Goal: Transaction & Acquisition: Purchase product/service

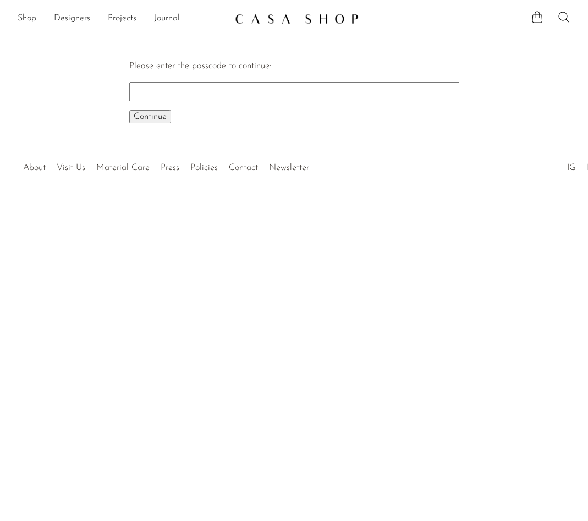
click at [217, 85] on input "Please enter the passcode to continue:" at bounding box center [294, 91] width 330 height 19
paste input "EARLY"
type input "EARLY"
click at [129, 110] on button "Continue One moment..." at bounding box center [150, 116] width 42 height 13
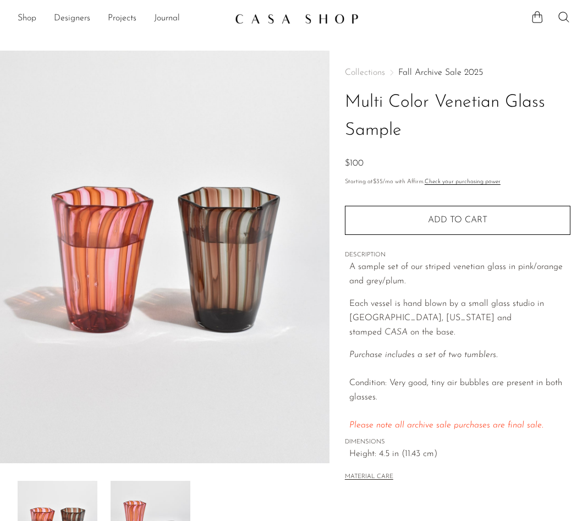
click at [376, 72] on span "Collections" at bounding box center [365, 72] width 40 height 9
click at [23, 17] on link "Shop" at bounding box center [27, 19] width 19 height 14
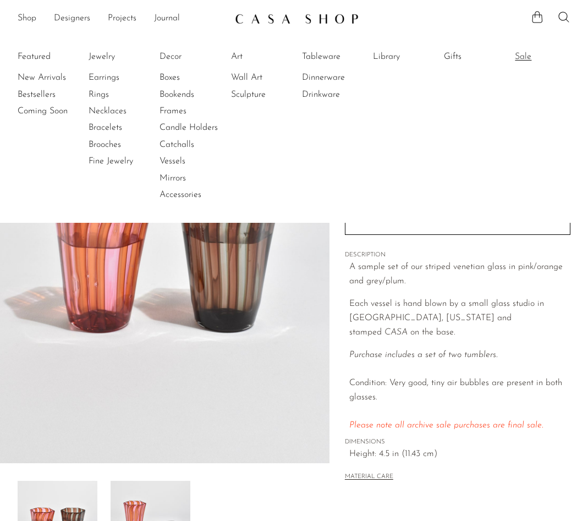
click at [532, 51] on link "Sale" at bounding box center [556, 57] width 83 height 12
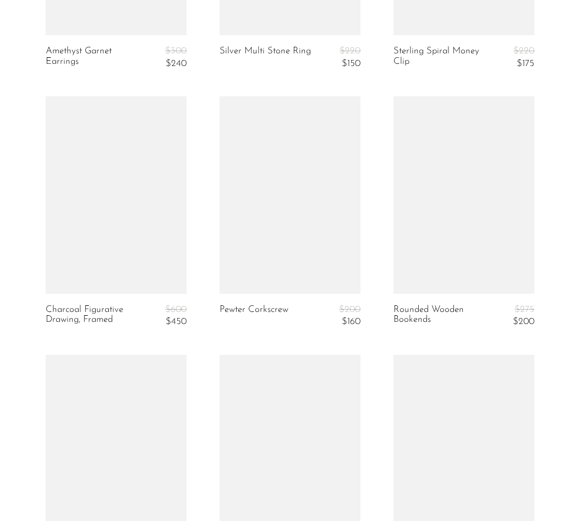
scroll to position [2817, 0]
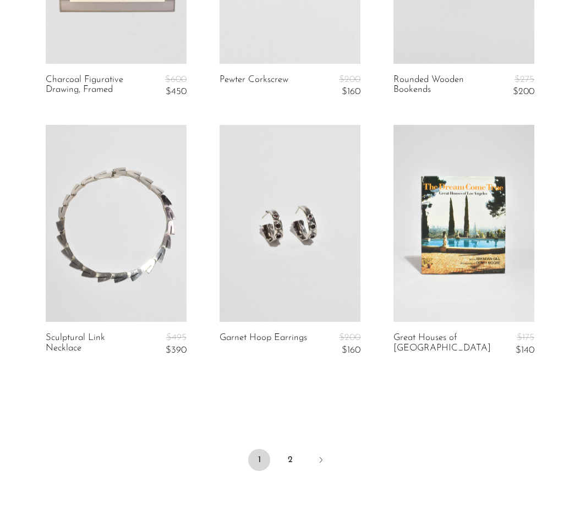
click at [276, 454] on ul "1 2" at bounding box center [290, 460] width 580 height 33
click at [291, 458] on link "2" at bounding box center [290, 460] width 22 height 22
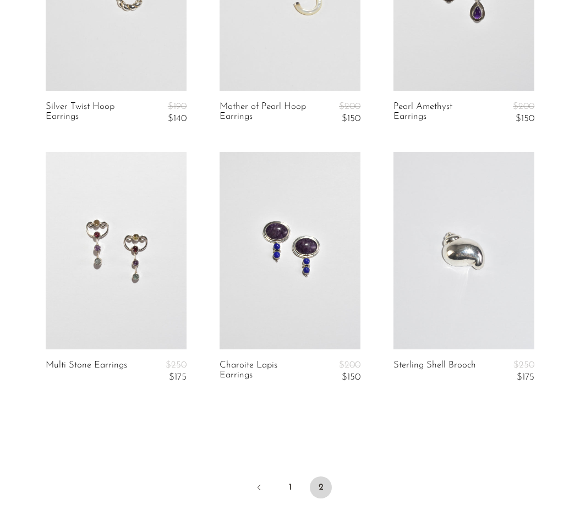
scroll to position [1039, 0]
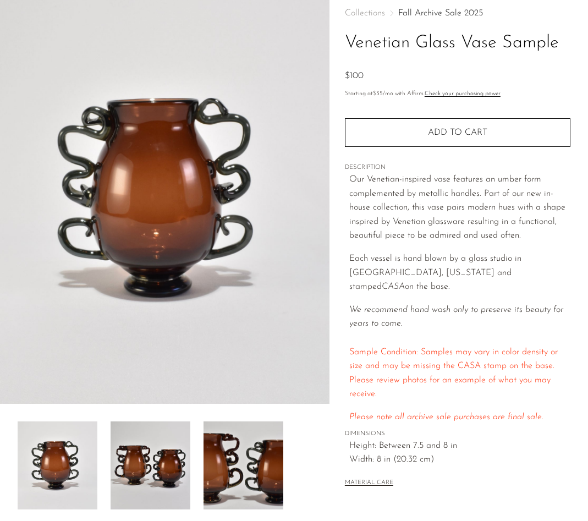
scroll to position [157, 0]
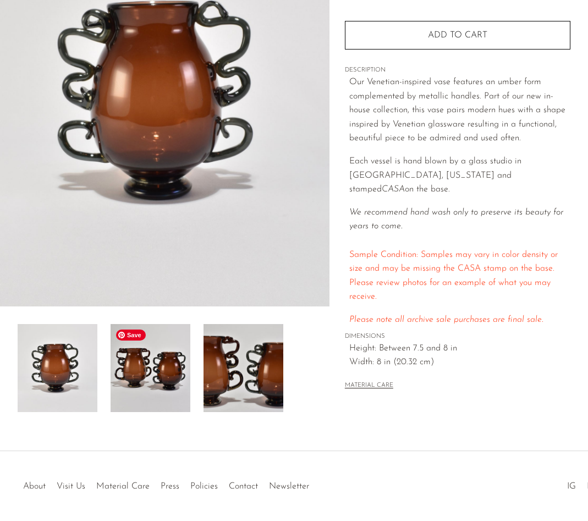
click at [144, 372] on img at bounding box center [151, 368] width 80 height 88
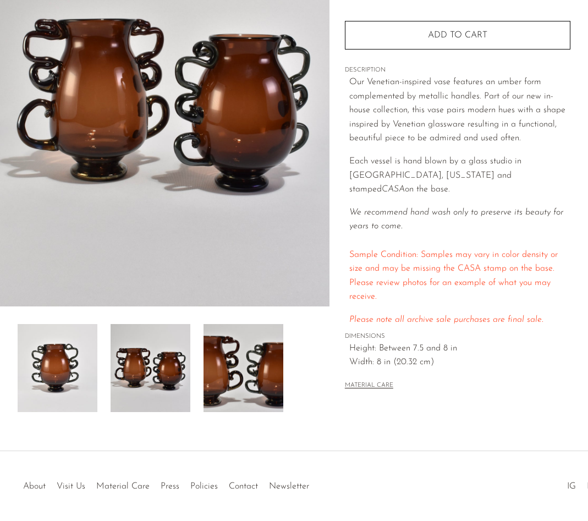
scroll to position [0, 0]
